Goal: Information Seeking & Learning: Learn about a topic

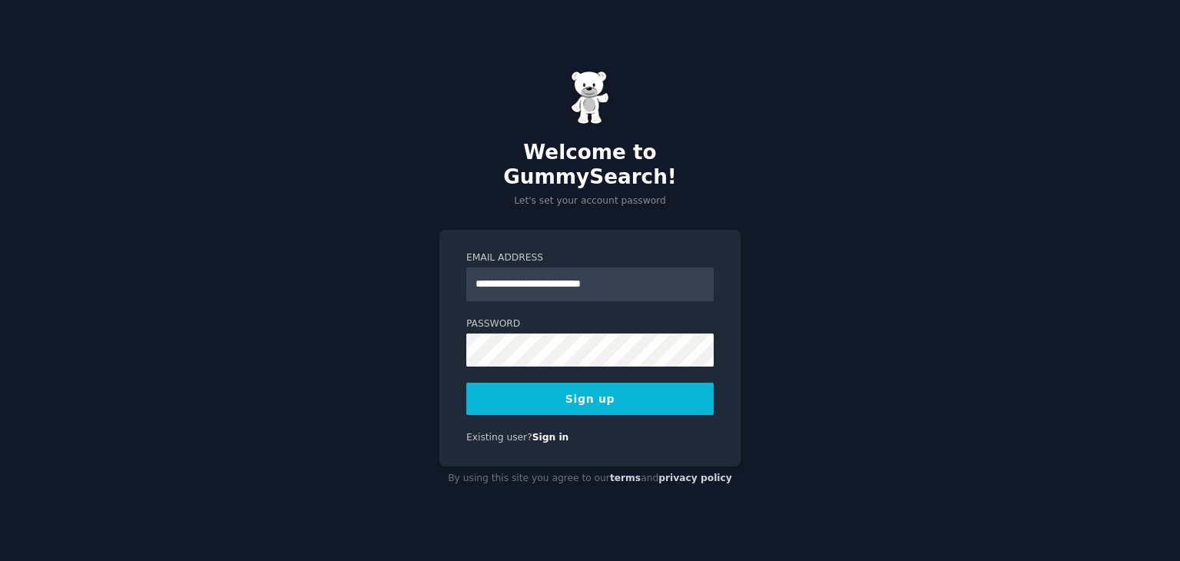
click at [642, 383] on button "Sign up" at bounding box center [589, 399] width 247 height 32
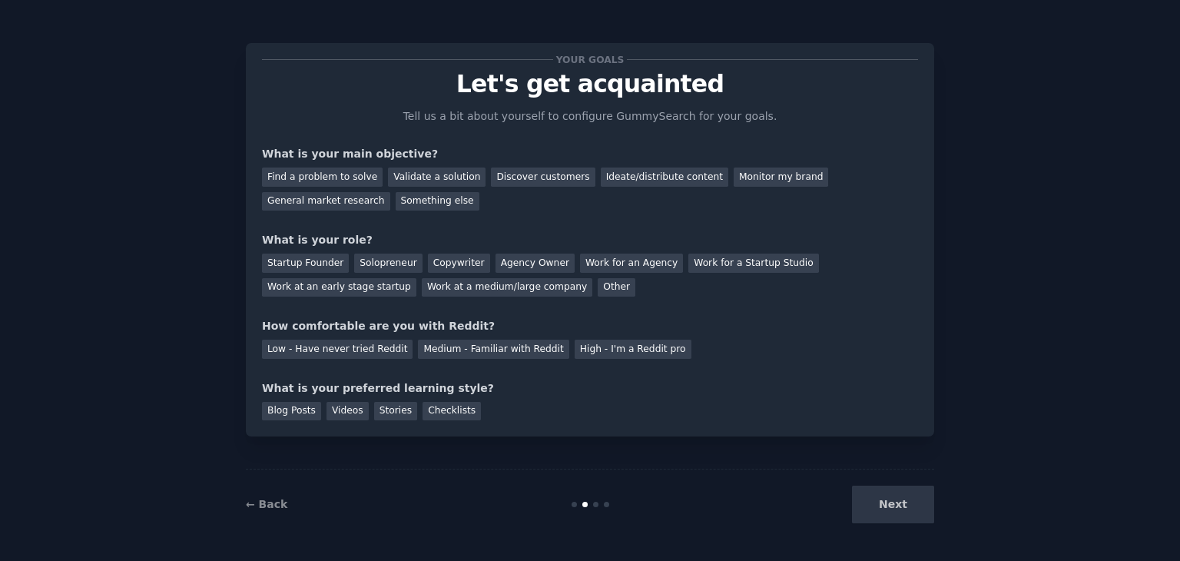
click at [890, 500] on div "Next" at bounding box center [820, 505] width 230 height 38
click at [354, 180] on div "Find a problem to solve" at bounding box center [322, 177] width 121 height 19
click at [417, 178] on div "Validate a solution" at bounding box center [437, 177] width 98 height 19
click at [298, 174] on div "Find a problem to solve" at bounding box center [322, 177] width 121 height 19
click at [422, 290] on div "Work at a medium/large company" at bounding box center [507, 287] width 171 height 19
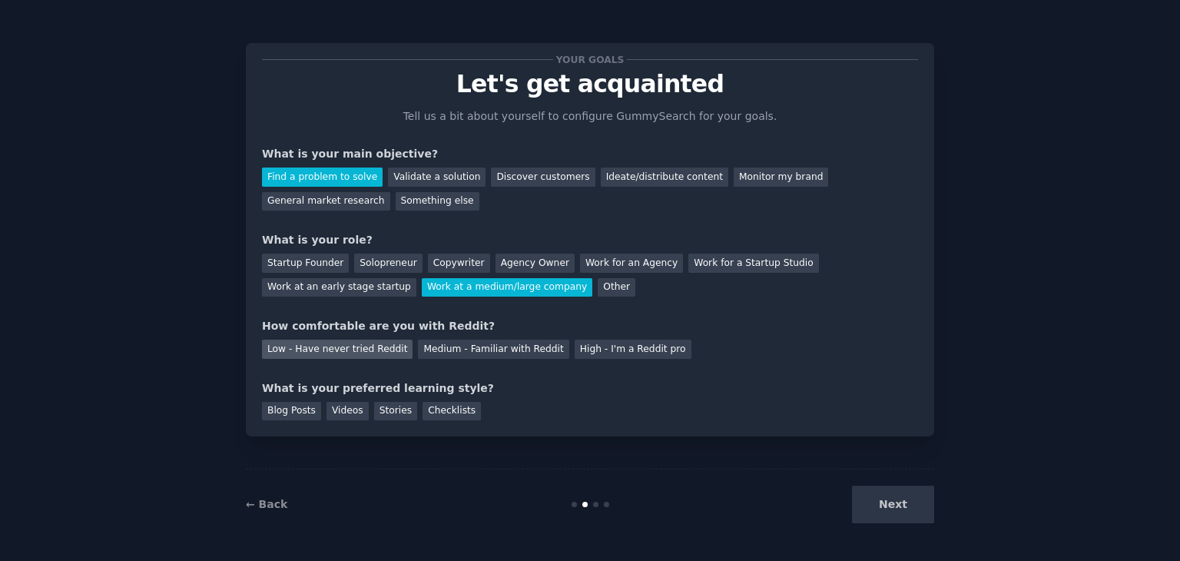
click at [372, 354] on div "Low - Have never tried Reddit" at bounding box center [337, 349] width 151 height 19
click at [439, 351] on div "Medium - Familiar with Reddit" at bounding box center [493, 349] width 151 height 19
click at [372, 348] on div "Low - Have never tried Reddit" at bounding box center [337, 349] width 151 height 19
click at [342, 411] on div "Videos" at bounding box center [348, 411] width 42 height 19
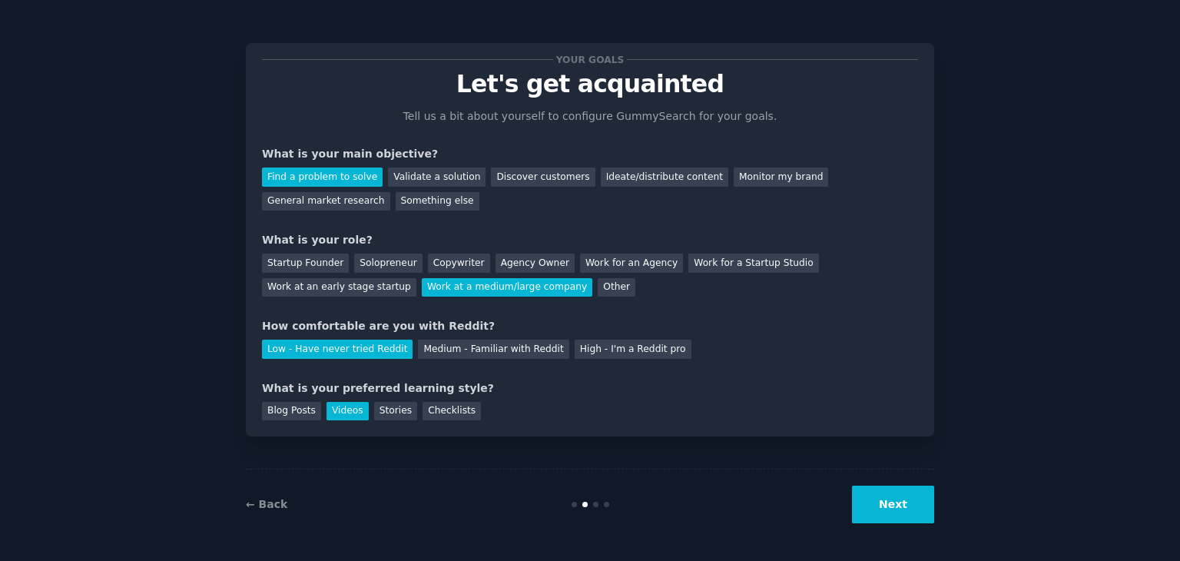
click at [901, 516] on button "Next" at bounding box center [893, 505] width 82 height 38
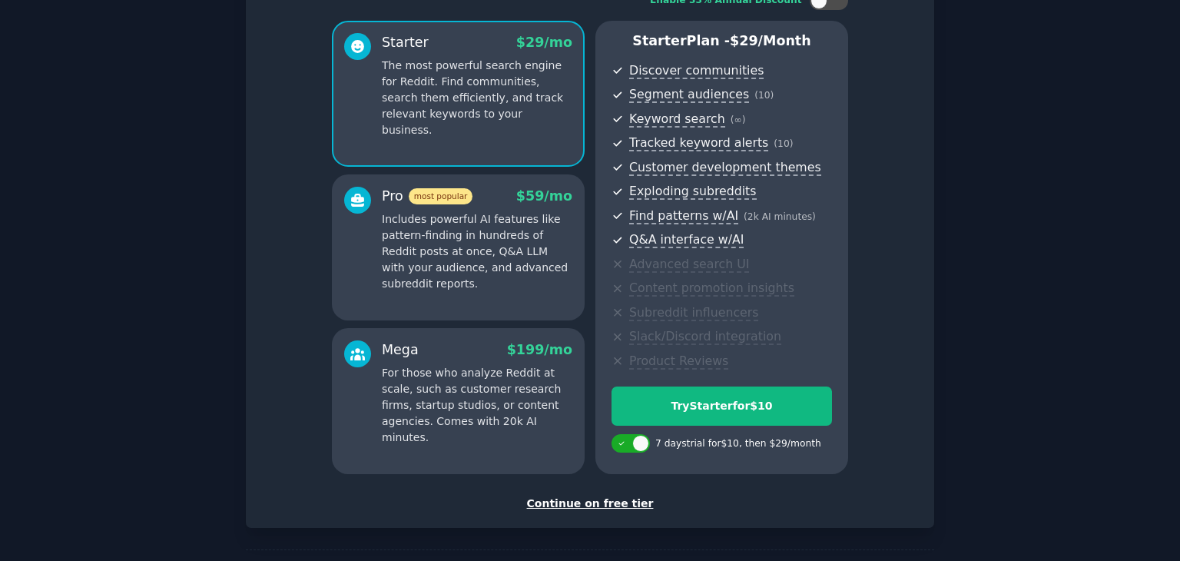
scroll to position [134, 0]
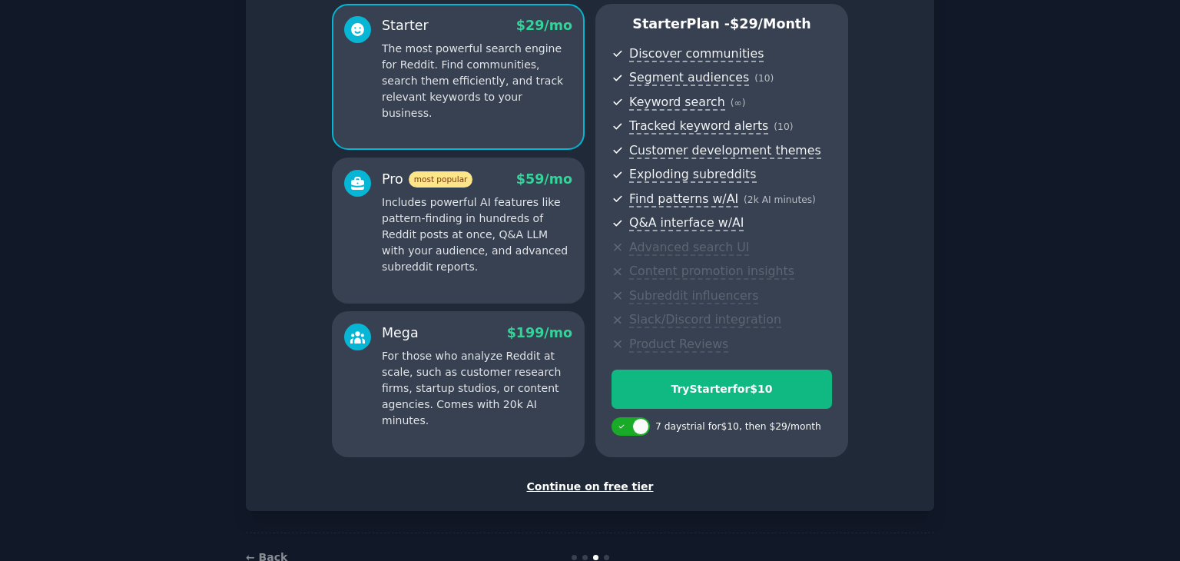
click at [626, 486] on div "Continue on free tier" at bounding box center [590, 487] width 656 height 16
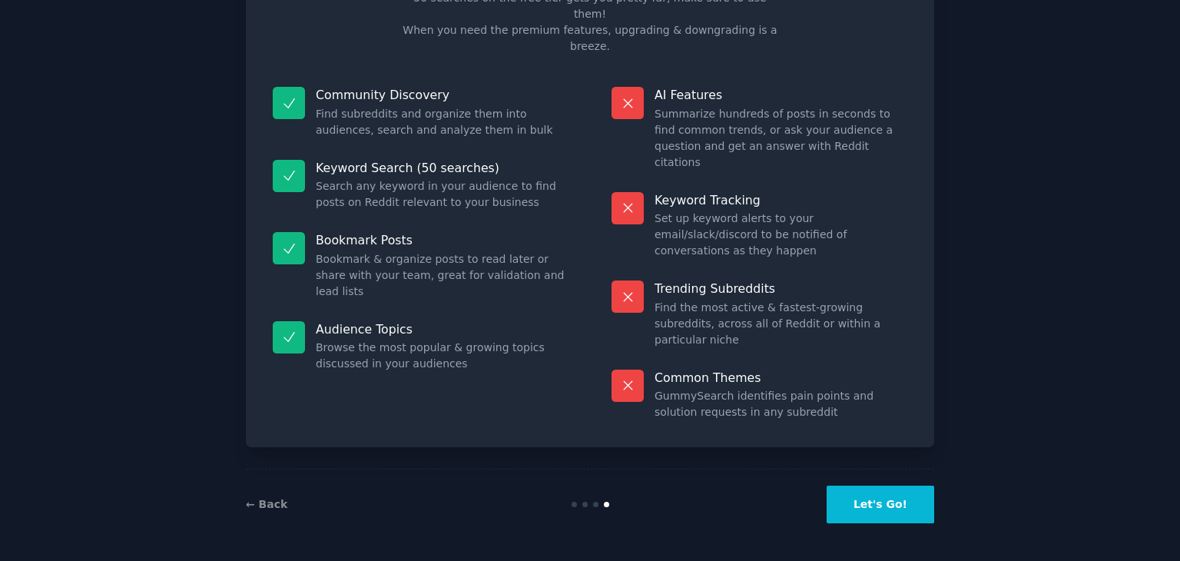
scroll to position [37, 0]
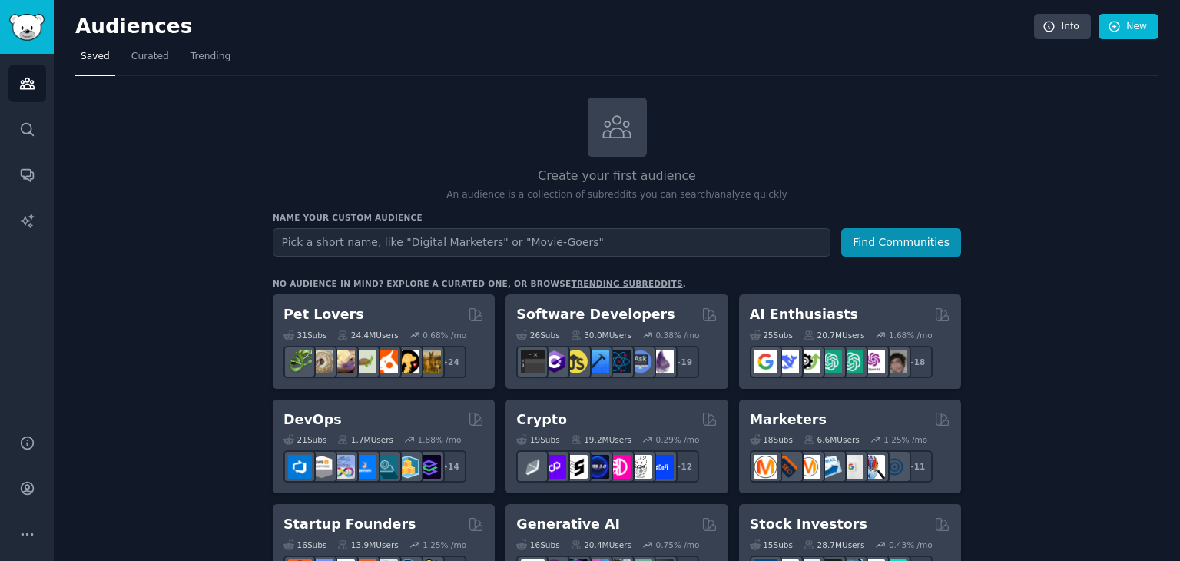
click at [751, 244] on input "text" at bounding box center [552, 242] width 558 height 28
click at [152, 62] on span "Curated" at bounding box center [150, 57] width 38 height 14
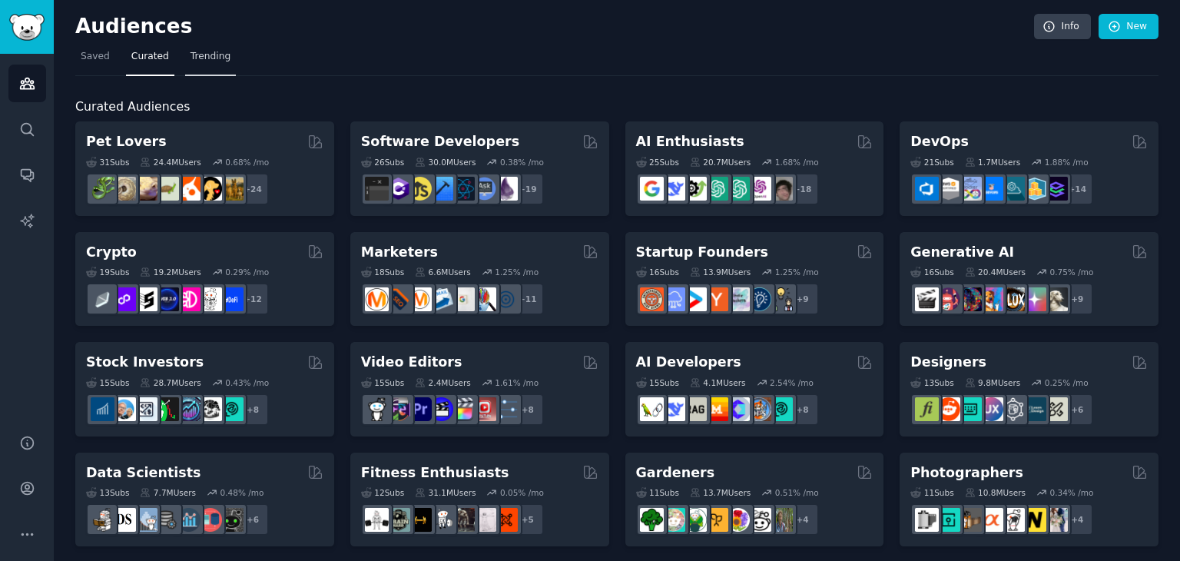
click at [203, 64] on link "Trending" at bounding box center [210, 61] width 51 height 32
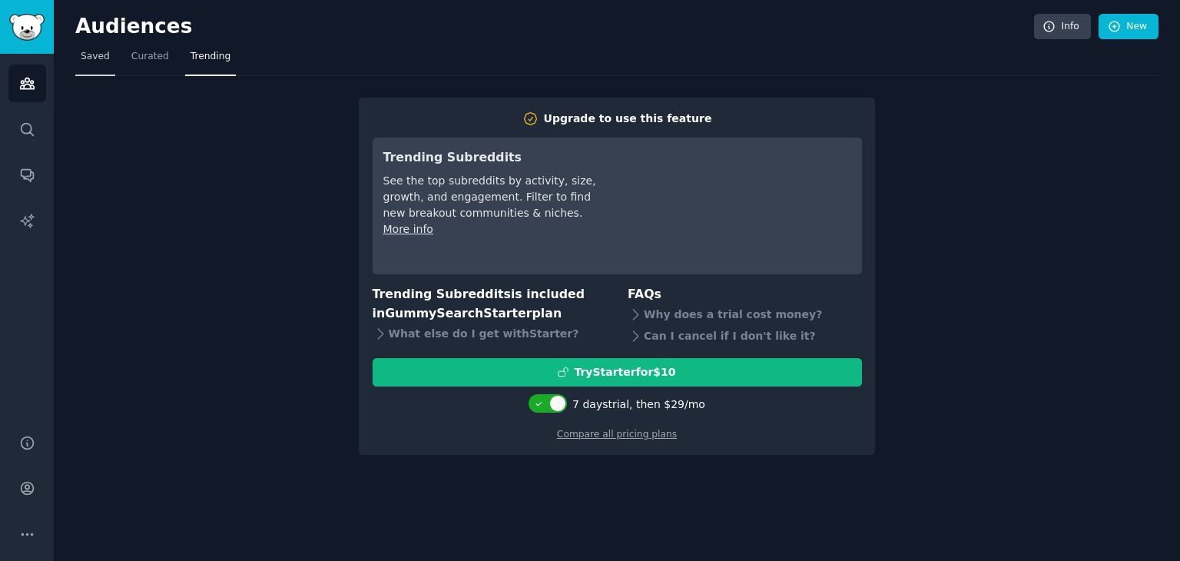
click at [78, 62] on link "Saved" at bounding box center [95, 61] width 40 height 32
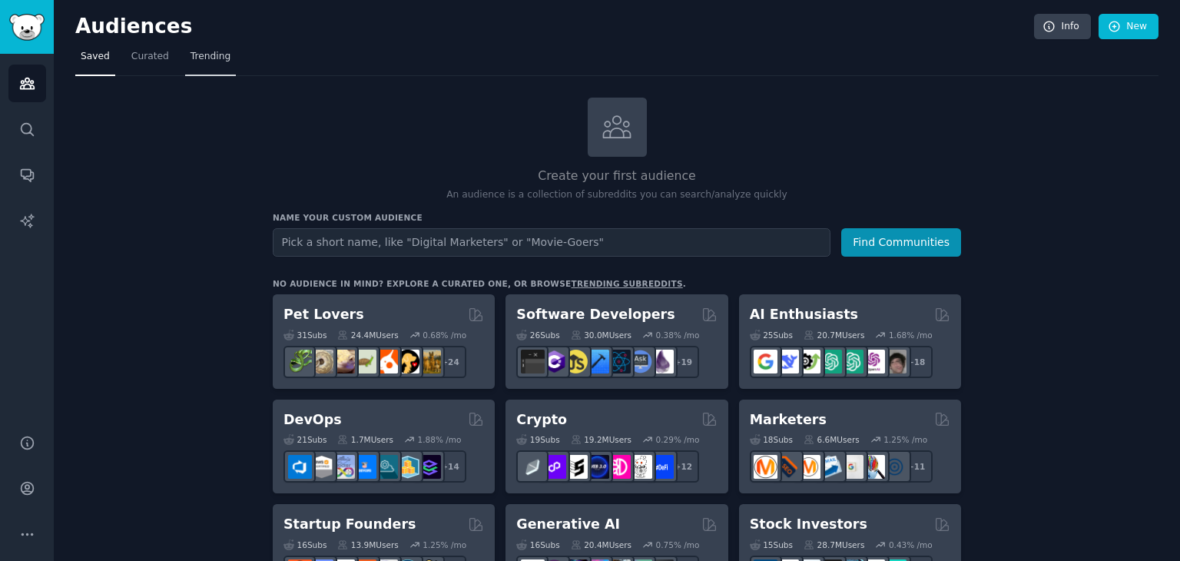
click at [211, 57] on span "Trending" at bounding box center [211, 57] width 40 height 14
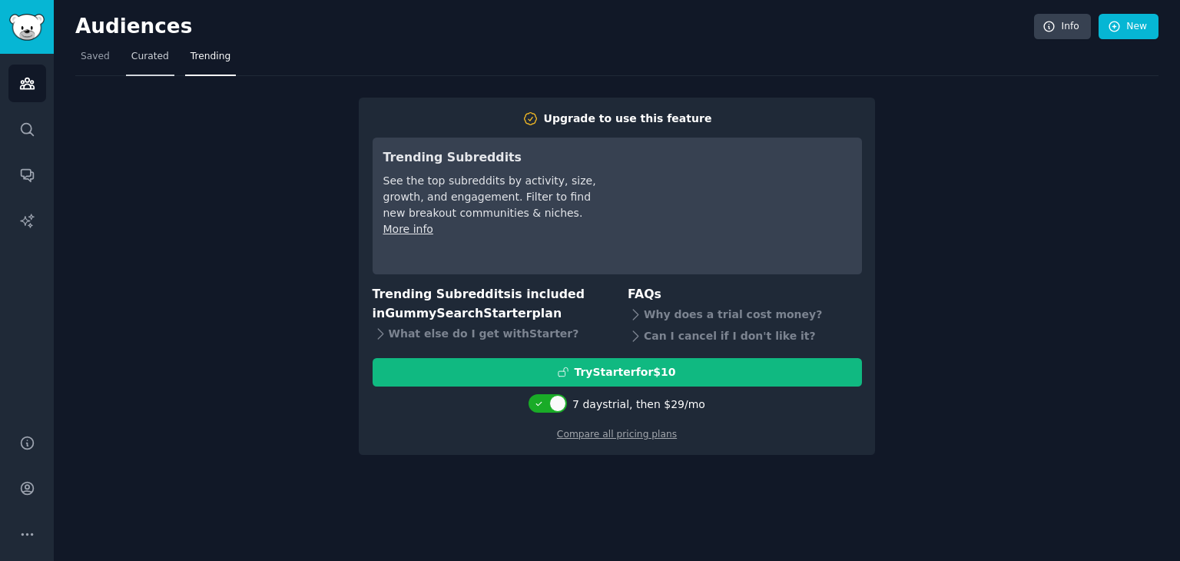
click at [129, 71] on link "Curated" at bounding box center [150, 61] width 48 height 32
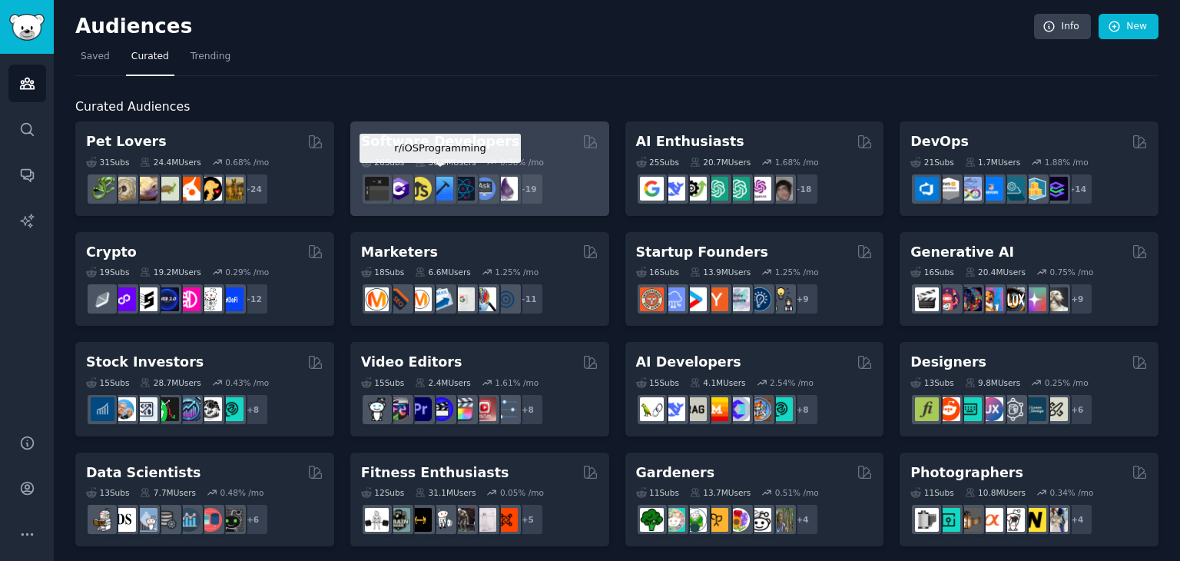
click at [439, 178] on img at bounding box center [442, 189] width 24 height 24
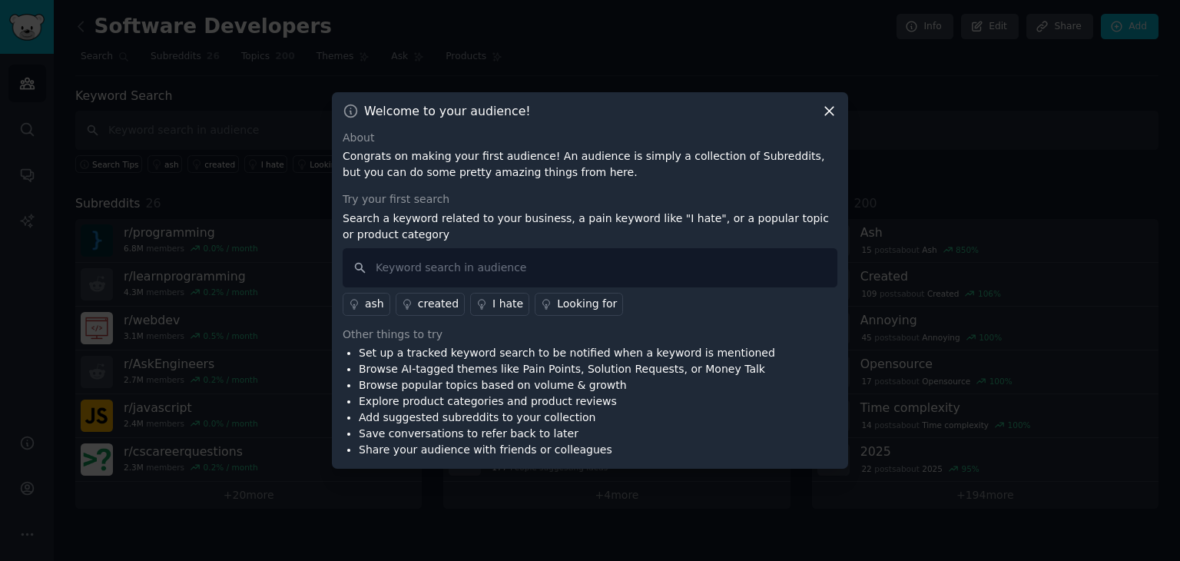
click at [825, 117] on icon at bounding box center [830, 111] width 16 height 16
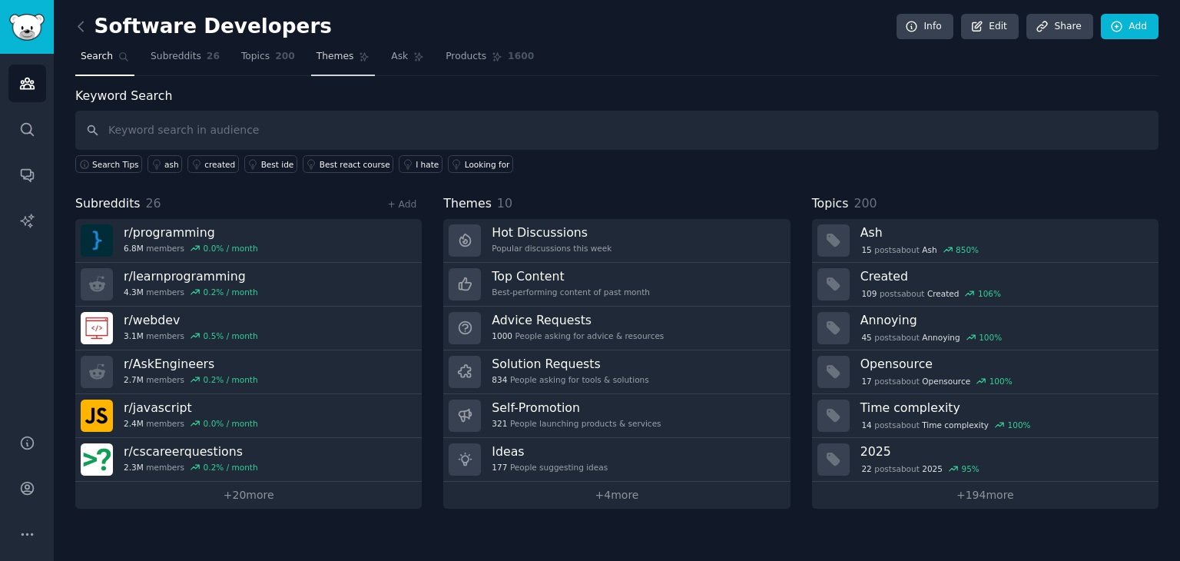
click at [318, 52] on span "Themes" at bounding box center [336, 57] width 38 height 14
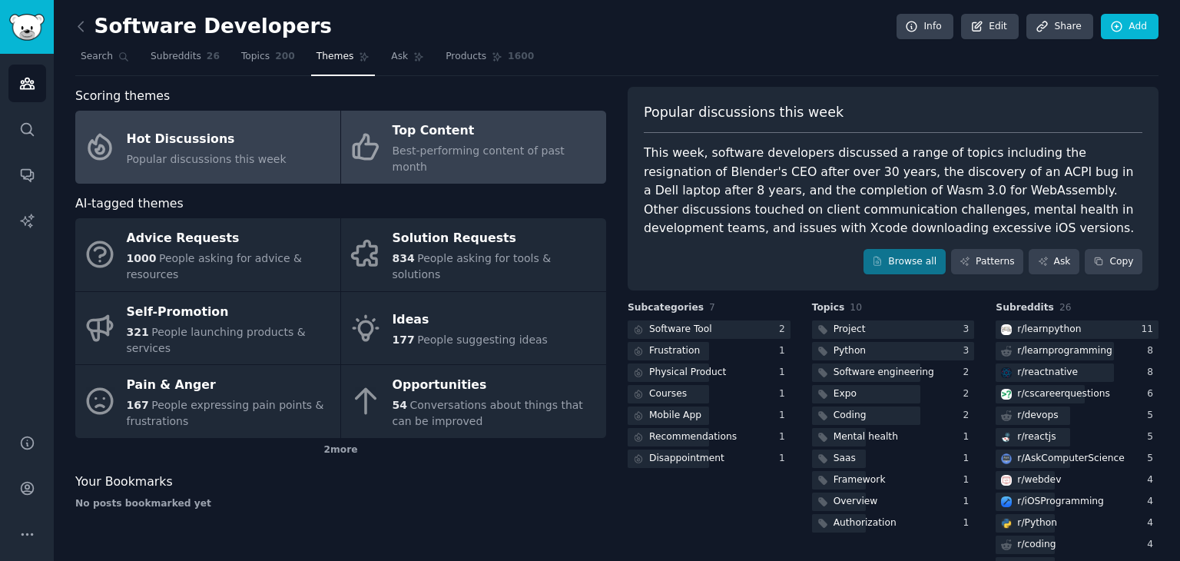
click at [414, 137] on div "Top Content" at bounding box center [496, 131] width 206 height 25
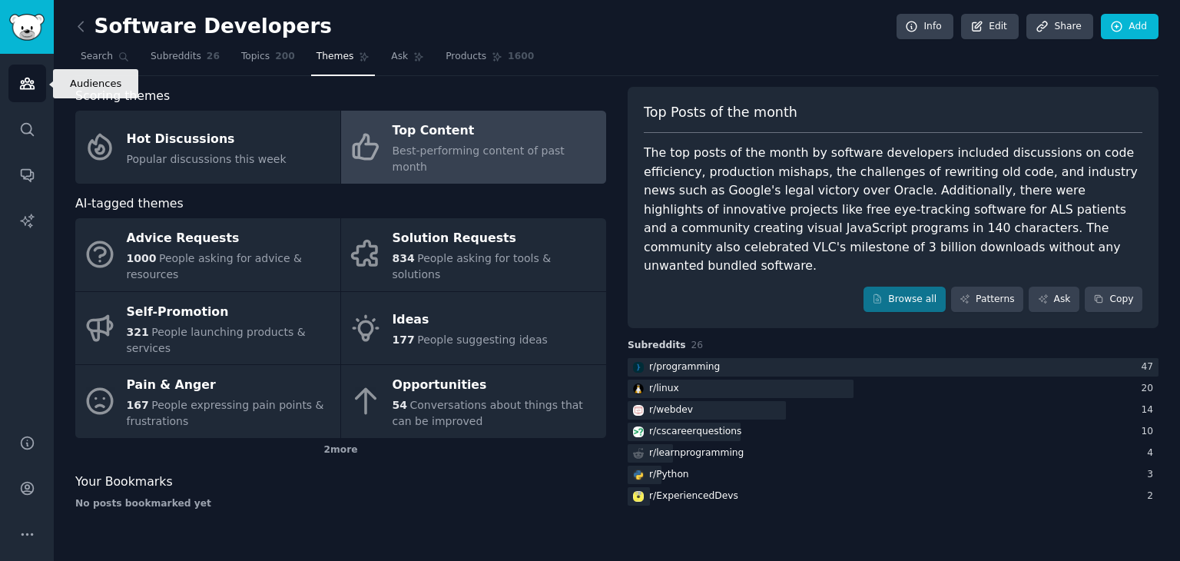
click at [20, 86] on icon "Sidebar" at bounding box center [27, 83] width 14 height 11
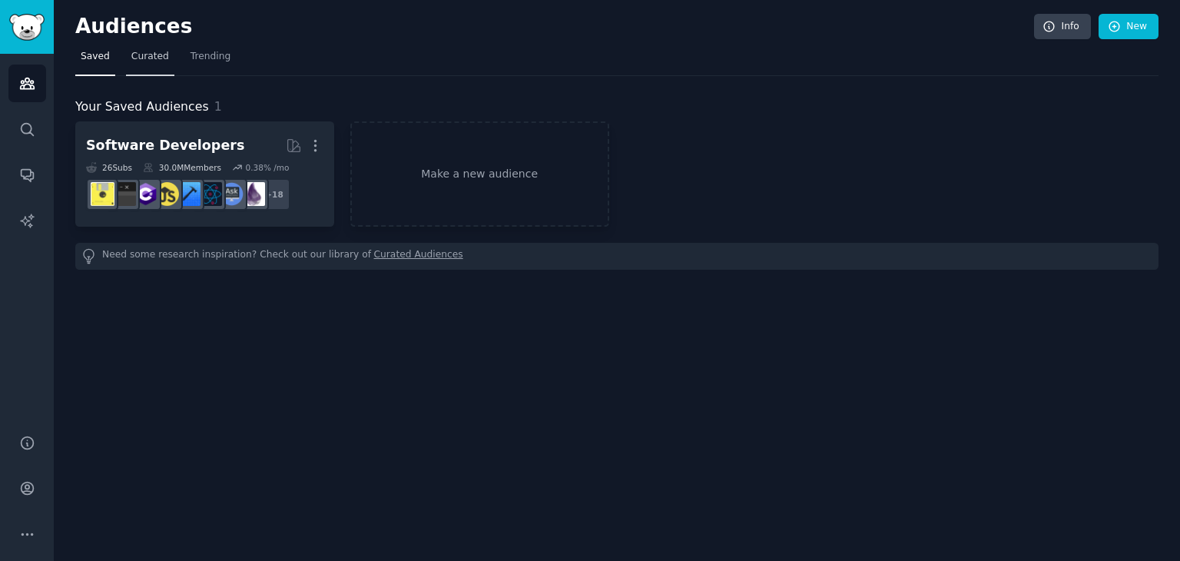
click at [155, 51] on span "Curated" at bounding box center [150, 57] width 38 height 14
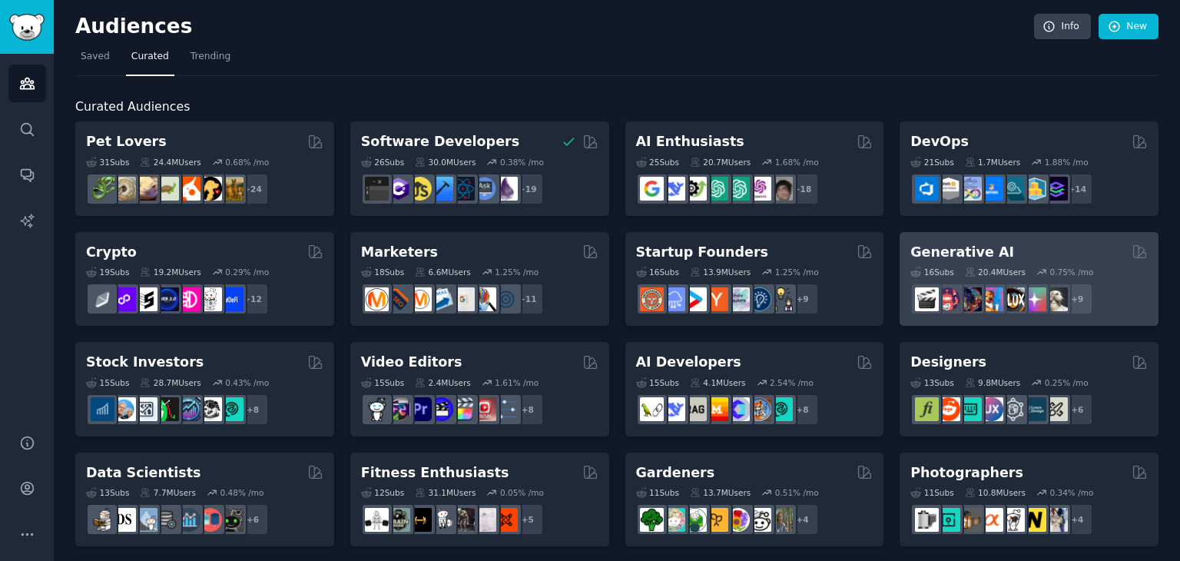
click at [953, 248] on h2 "Generative AI" at bounding box center [963, 252] width 104 height 19
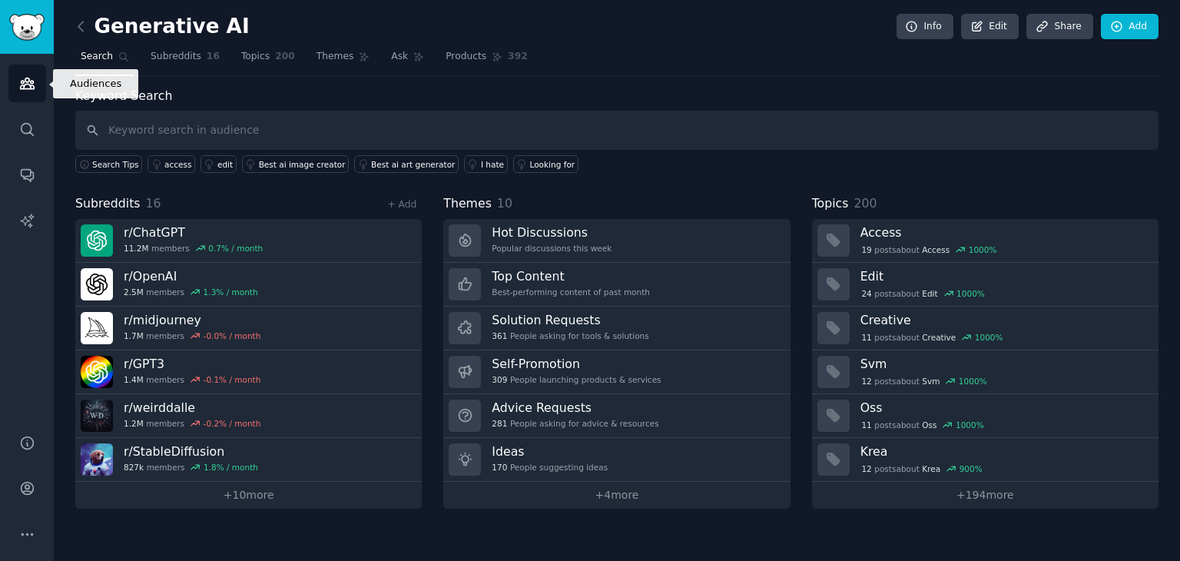
click at [40, 87] on link "Audiences" at bounding box center [27, 84] width 38 height 38
